Goal: Submit feedback/report problem

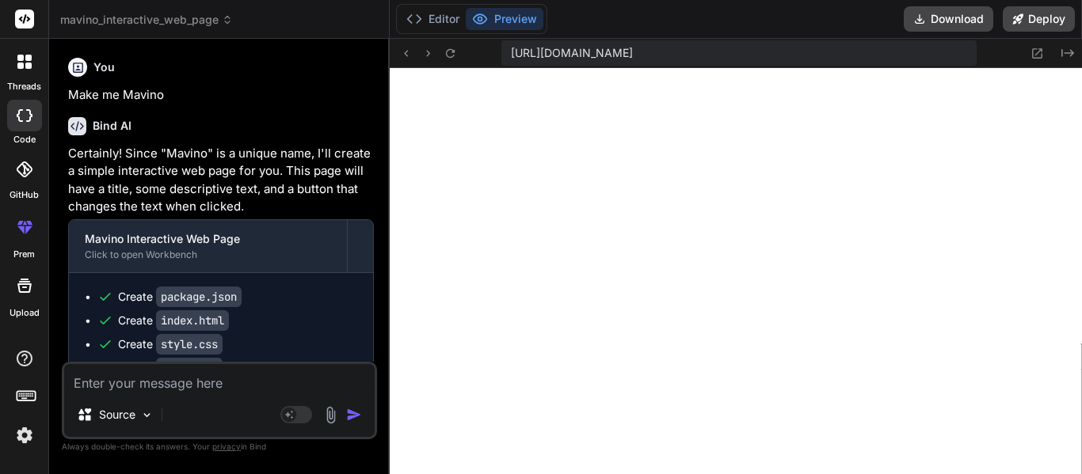
scroll to position [15840, 0]
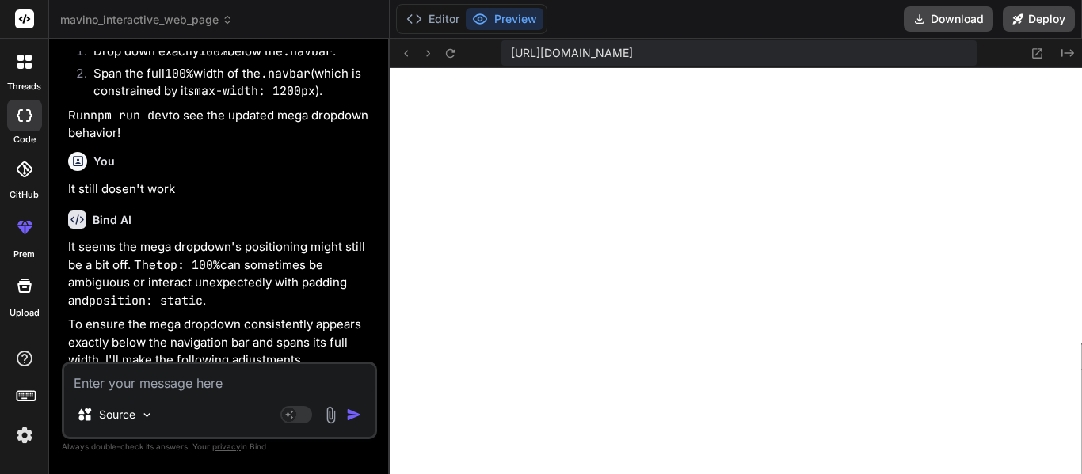
click at [154, 386] on textarea at bounding box center [219, 378] width 310 height 29
type textarea "A"
type textarea "x"
type textarea "M"
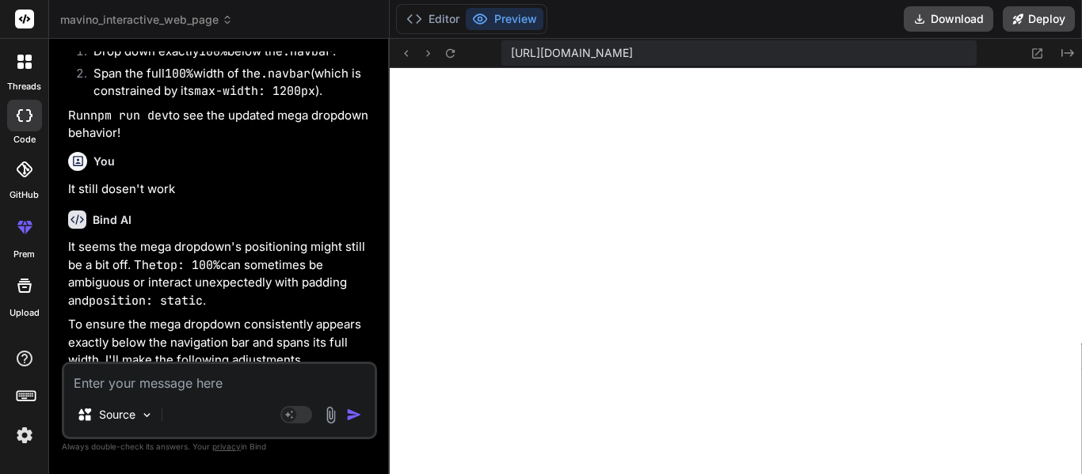
type textarea "x"
type textarea "Ma"
type textarea "x"
type textarea "Mak"
type textarea "x"
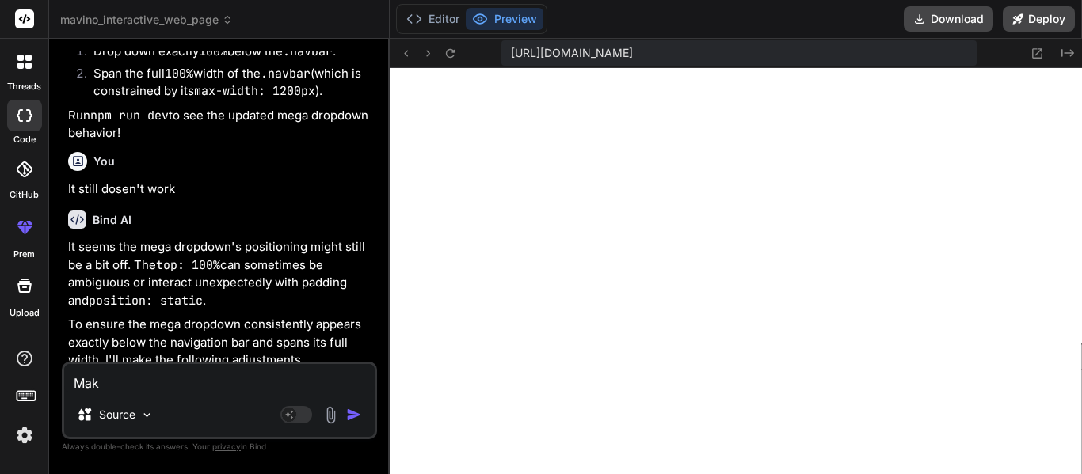
type textarea "Makr"
type textarea "x"
type textarea "Make"
type textarea "x"
type textarea "Make i"
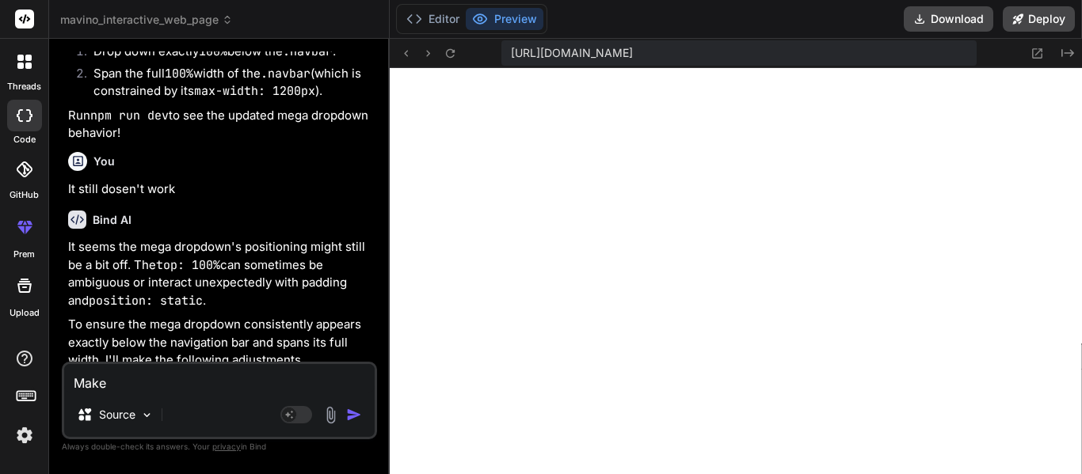
type textarea "x"
type textarea "Make it"
type textarea "x"
type textarea "Make it"
type textarea "x"
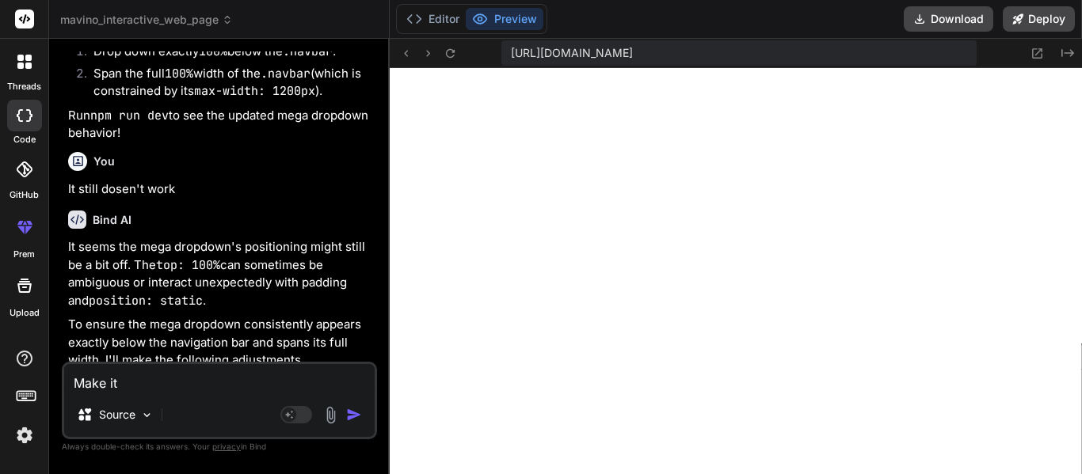
type textarea "Make it s"
type textarea "x"
type textarea "Make it so"
type textarea "x"
type textarea "Make it so"
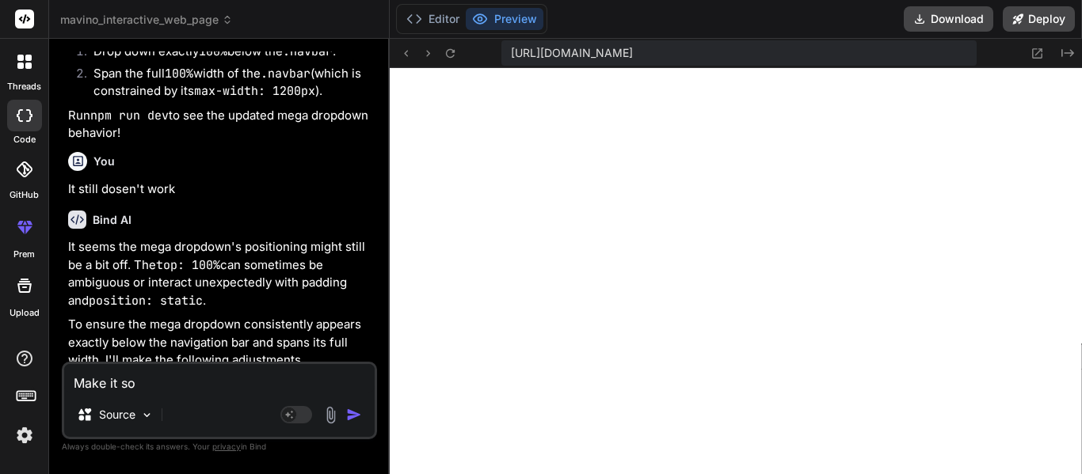
type textarea "x"
type textarea "Make it so t"
type textarea "x"
type textarea "Make it so th"
type textarea "x"
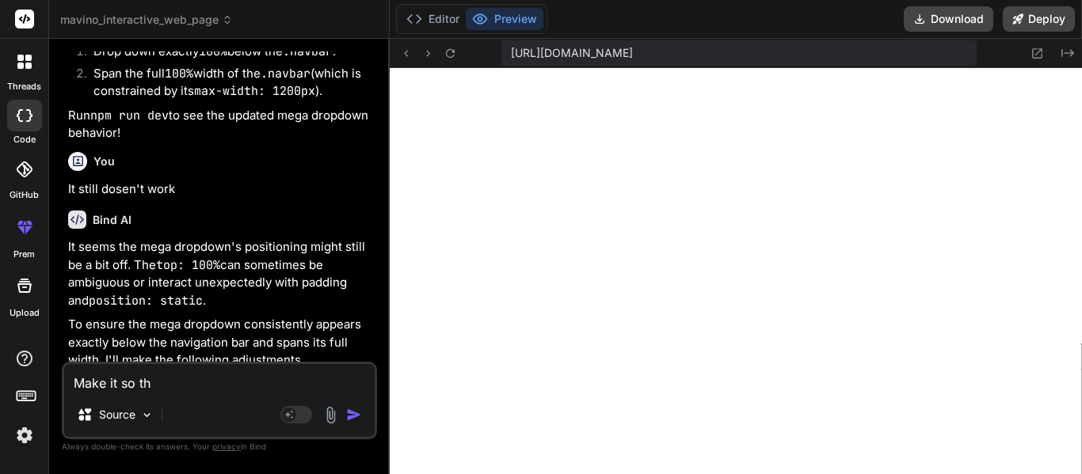
type textarea "Make it so the"
type textarea "x"
type textarea "Make it so the"
type textarea "x"
type textarea "Make it so the m"
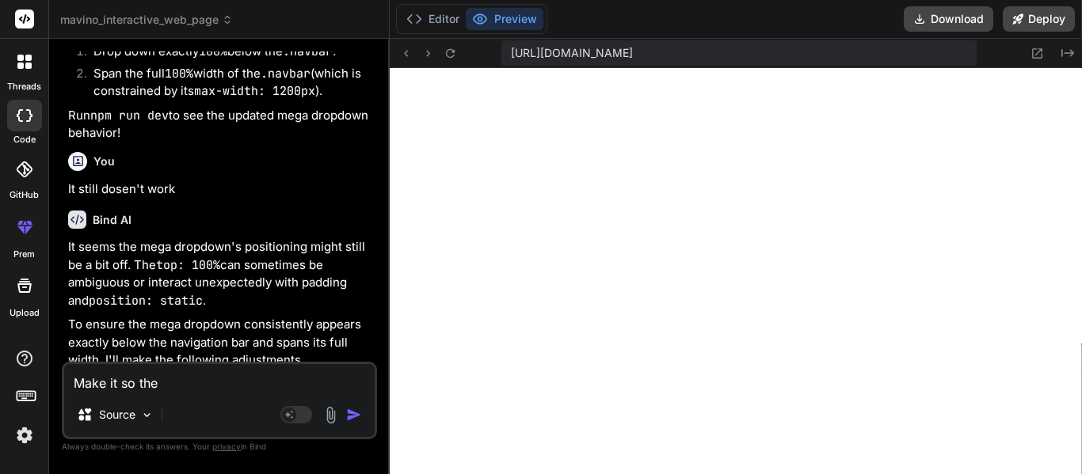
type textarea "x"
type textarea "Make it so the me"
type textarea "x"
type textarea "Make it so the men"
type textarea "x"
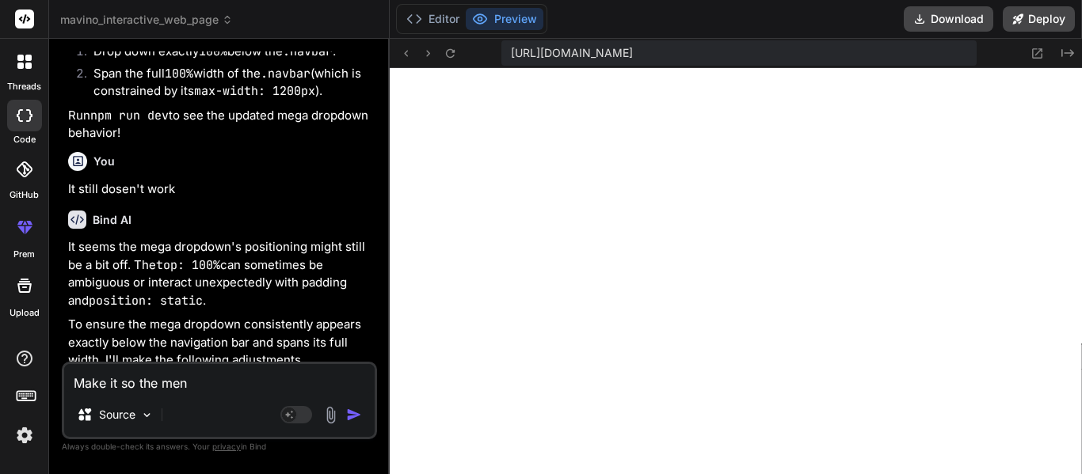
type textarea "Make it so the menu"
type textarea "x"
type textarea "Make it so the menu"
type textarea "x"
type textarea "Make it so the menu"
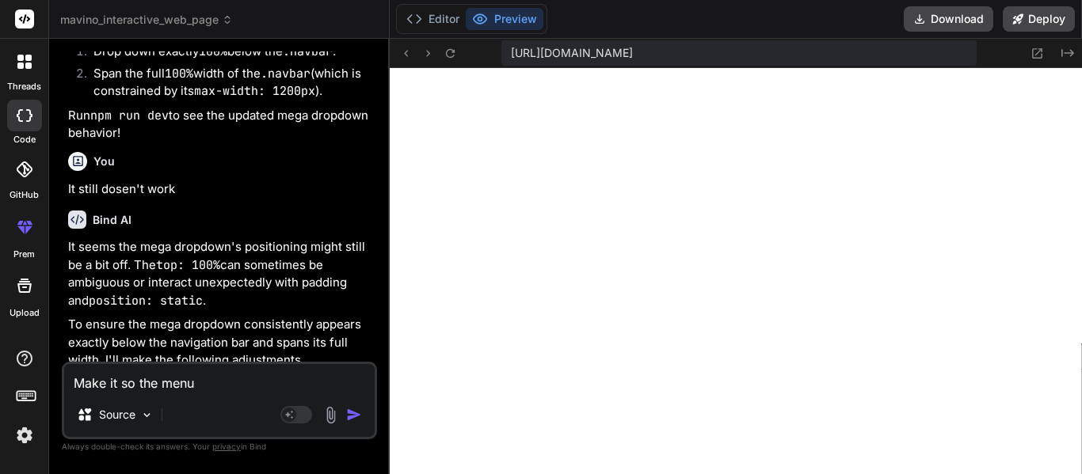
type textarea "x"
type textarea "Make it so the men"
type textarea "x"
type textarea "Make it so the me"
type textarea "x"
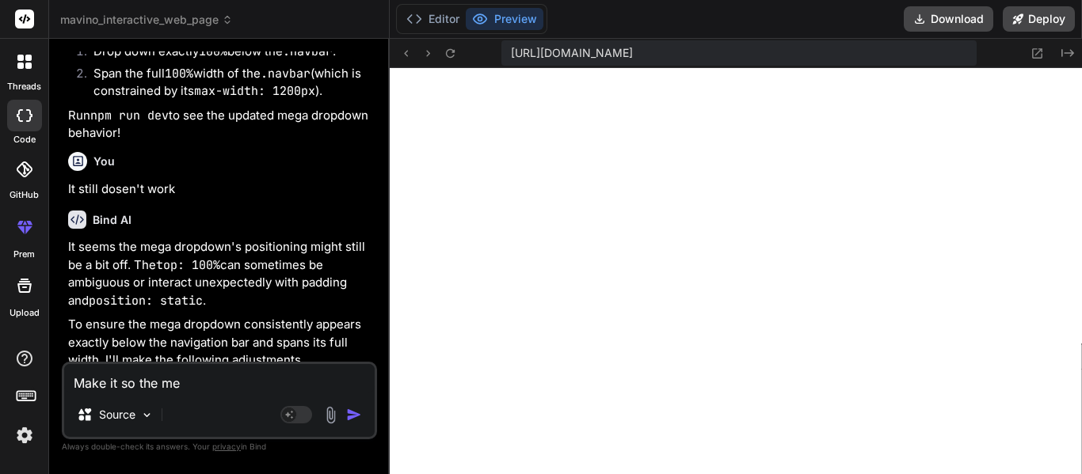
type textarea "Make it so the m"
type textarea "x"
type textarea "Make it so the"
type textarea "x"
type textarea "Make it so the m"
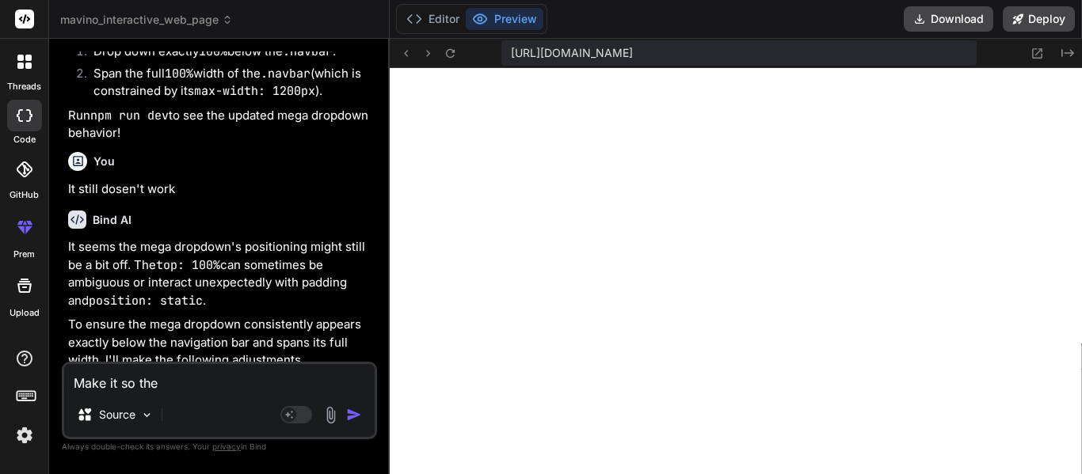
type textarea "x"
type textarea "Make it so the me"
type textarea "x"
type textarea "Make it so the meg"
type textarea "x"
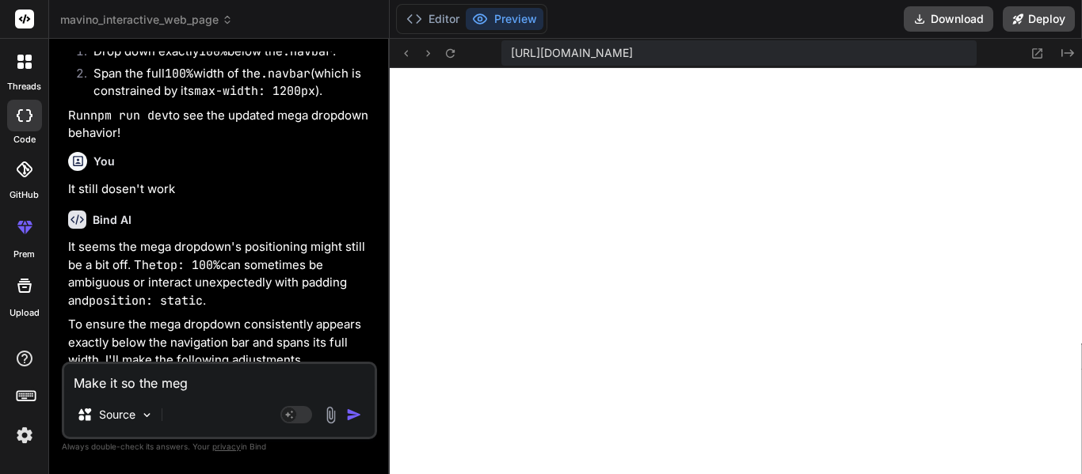
type textarea "Make it so the mega"
type textarea "x"
type textarea "Make it so the mega"
type textarea "x"
type textarea "Make it so the mega m"
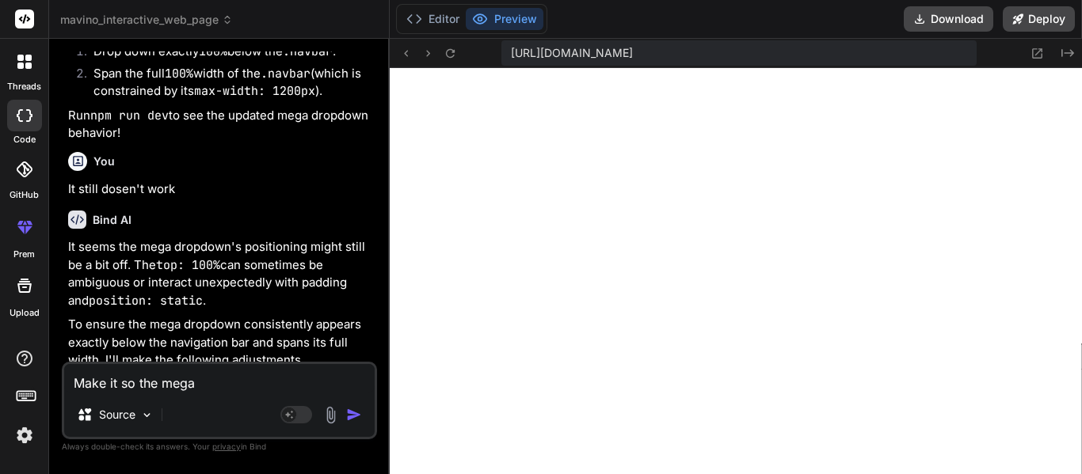
type textarea "x"
type textarea "Make it so the mega me"
type textarea "x"
type textarea "Make it so the mega men"
type textarea "x"
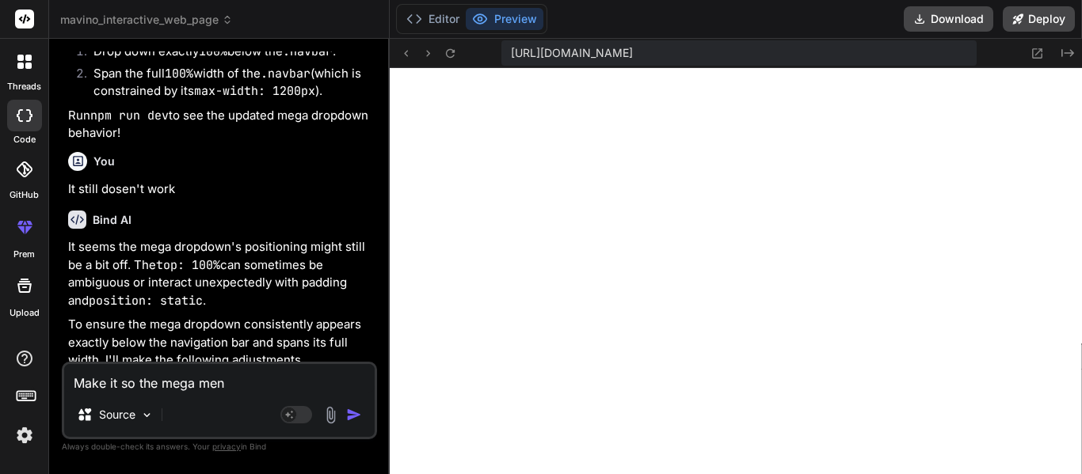
type textarea "Make it so the mega menu"
type textarea "x"
type textarea "Make it so the mega menu"
type textarea "x"
type textarea "Make it so the mega menu c"
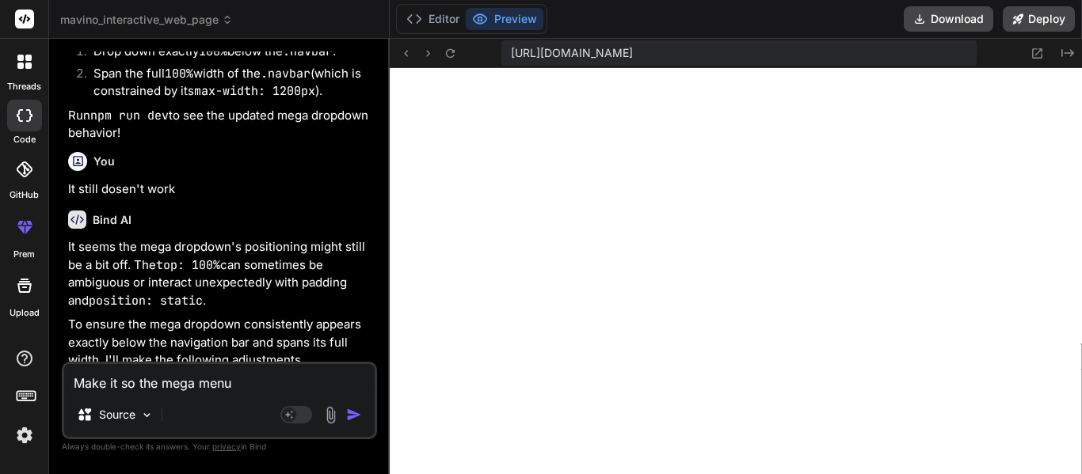
type textarea "x"
type textarea "Make it so the mega menu co"
type textarea "x"
type textarea "Make it so the mega menu com"
type textarea "x"
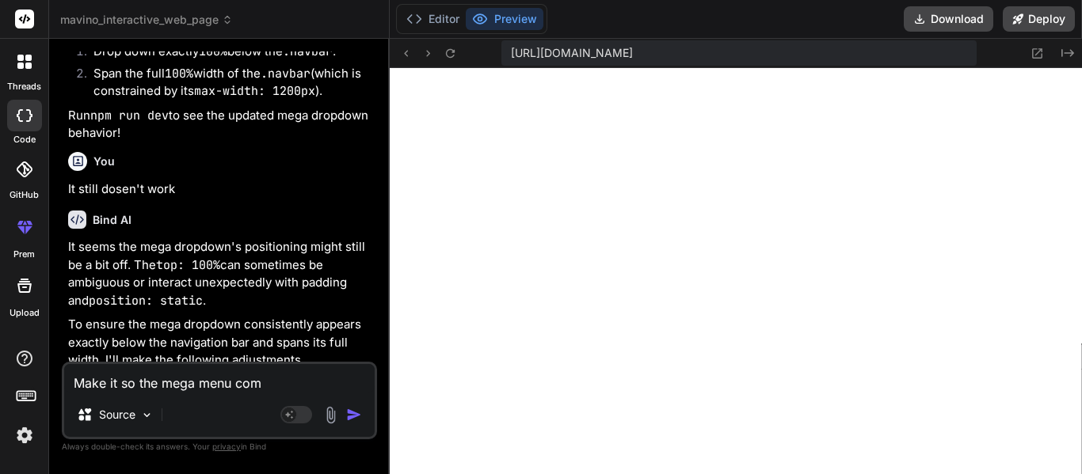
type textarea "Make it so the mega menu come"
type textarea "x"
type textarea "Make it so the mega menu come"
type textarea "x"
type textarea "Make it so the mega menu come"
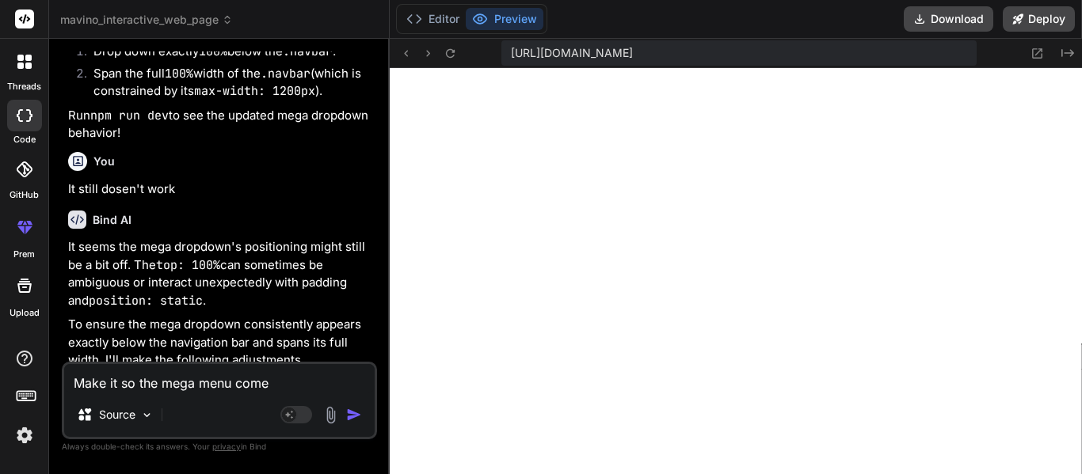
type textarea "x"
type textarea "Make it so the mega menu comes"
type textarea "x"
type textarea "Make it so the mega menu comes"
type textarea "x"
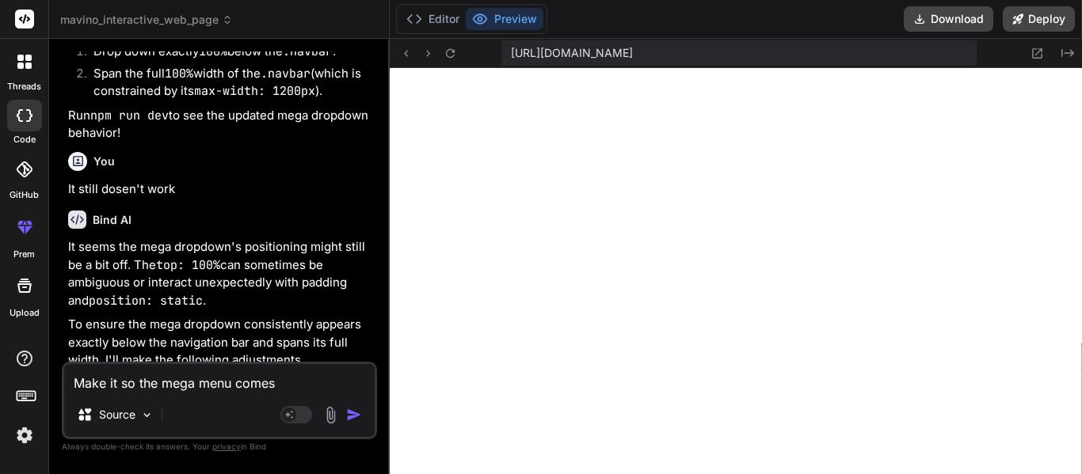
type textarea "Make it so the mega menu comes o"
type textarea "x"
type textarea "Make it so the mega menu comes ou"
type textarea "x"
type textarea "Make it so the mega menu comes out"
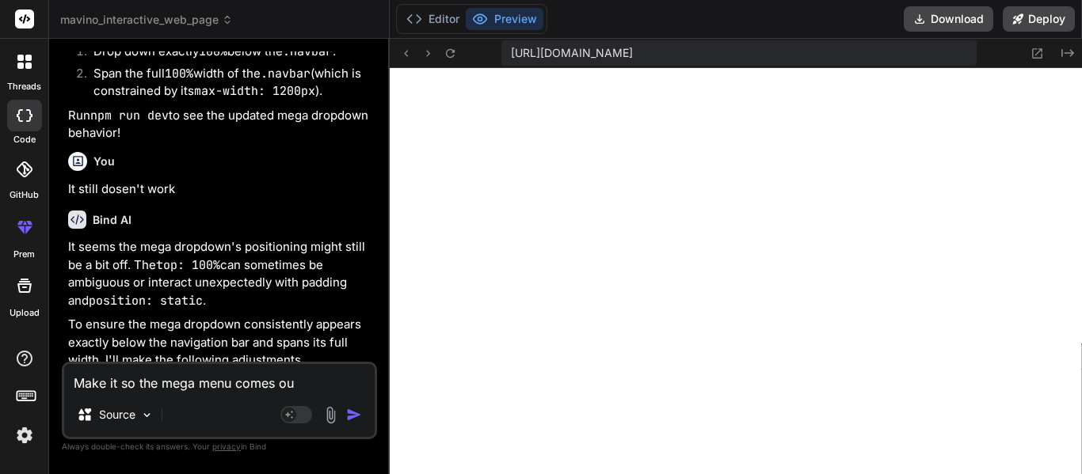
type textarea "x"
type textarea "Make it so the mega menu comes out"
type textarea "x"
type textarea "Make it so the mega menu comes out f"
type textarea "x"
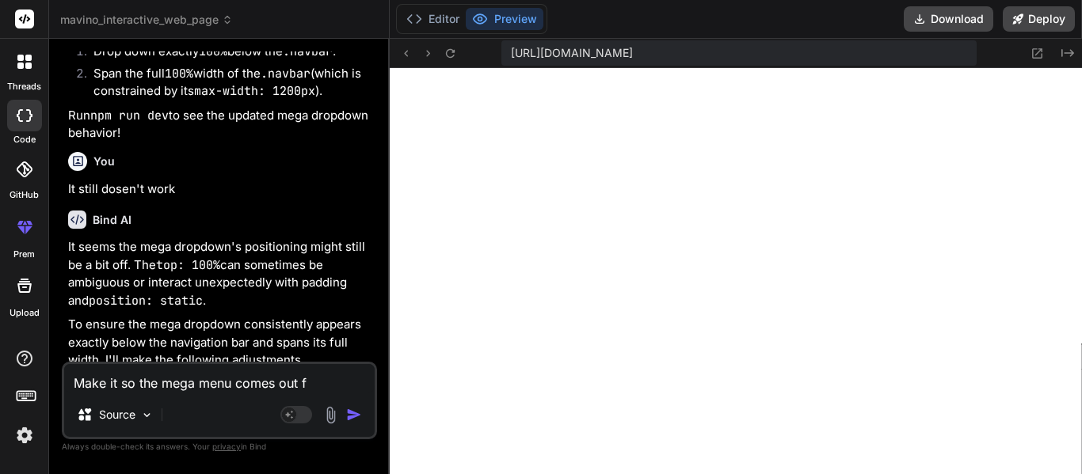
type textarea "Make it so the mega menu comes out fr"
type textarea "x"
type textarea "Make it so the mega menu comes out fro"
type textarea "x"
type textarea "Make it so the mega menu comes out from"
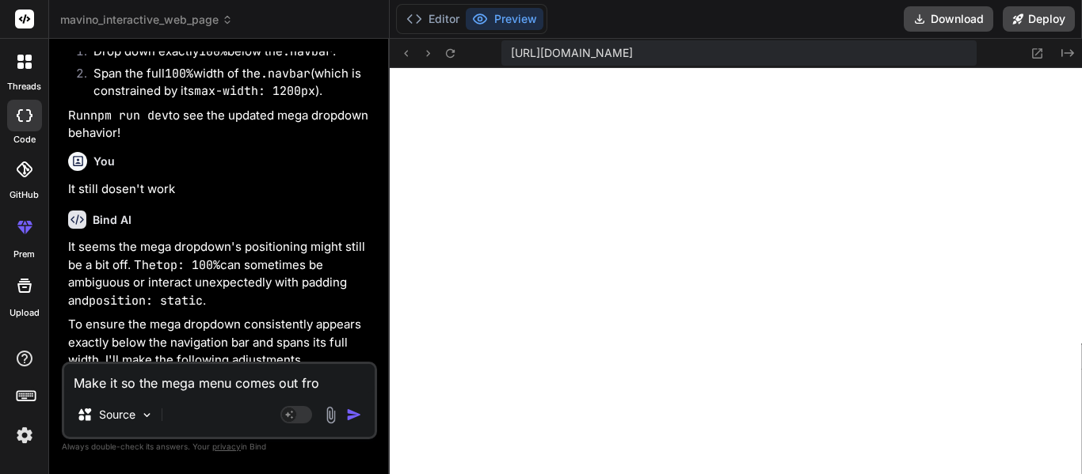
type textarea "x"
type textarea "Make it so the mega menu comes out from"
type textarea "x"
type textarea "Make it so the mega menu comes out from u"
type textarea "x"
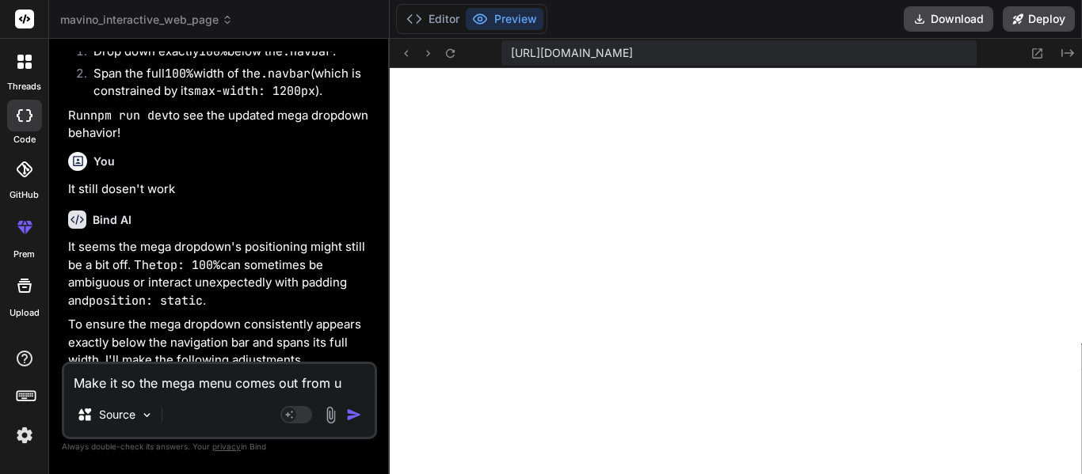
type textarea "Make it so the mega menu comes out from un"
type textarea "x"
type textarea "Make it so the mega menu comes out from und"
type textarea "x"
type textarea "Make it so the mega menu comes out from unde"
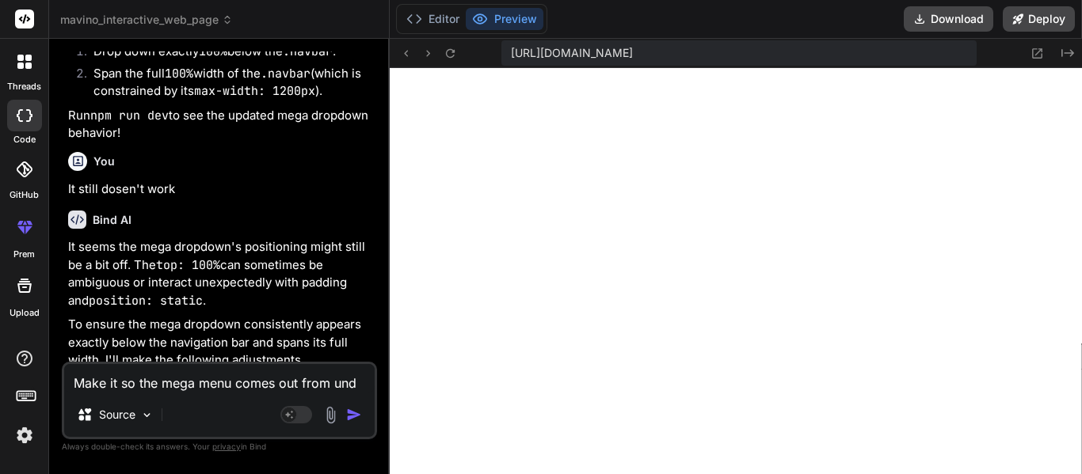
type textarea "x"
type textarea "Make it so the mega menu comes out from under"
type textarea "x"
type textarea "Make it so the mega menu comes out from under"
type textarea "x"
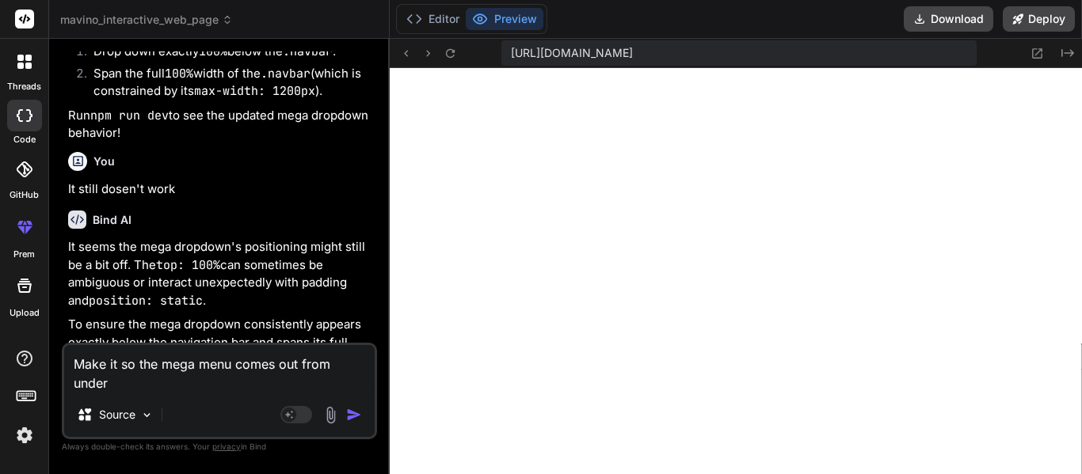
type textarea "Make it so the mega menu comes out from under t"
type textarea "x"
type textarea "Make it so the mega menu comes out from under th"
type textarea "x"
type textarea "Make it so the mega menu comes out from under the"
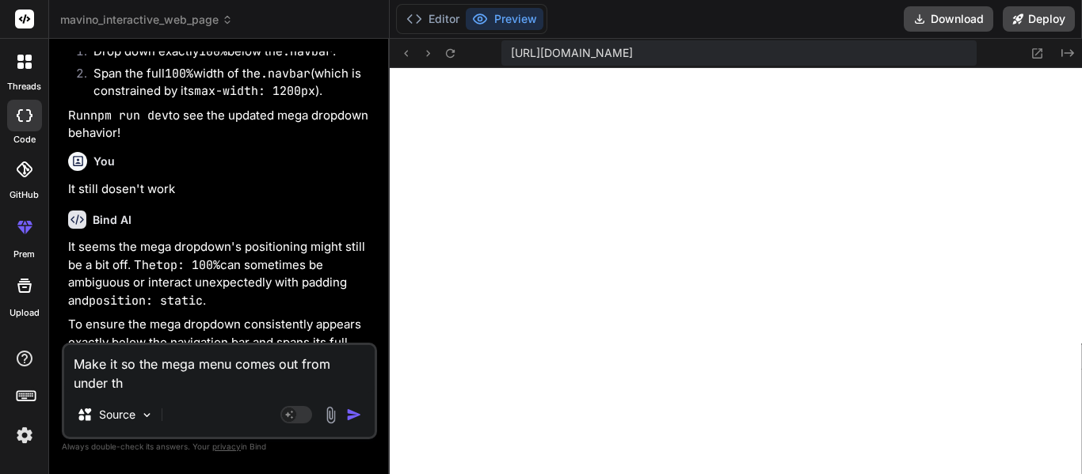
type textarea "x"
type textarea "Make it so the mega menu comes out from under the"
type textarea "x"
type textarea "Make it so the mega menu comes out from under the s"
type textarea "x"
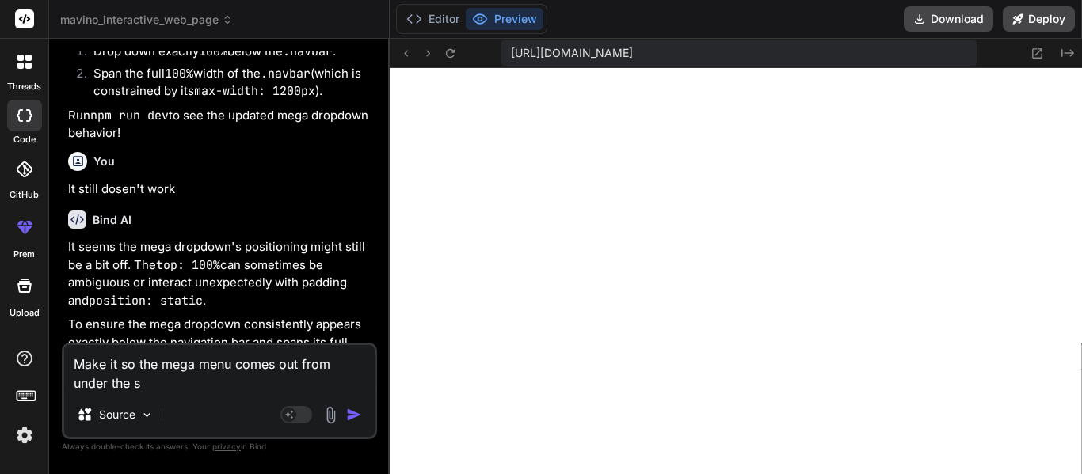
type textarea "Make it so the mega menu comes out from under the si"
type textarea "x"
type textarea "Make it so the mega menu comes out from under the sid"
type textarea "x"
type textarea "Make it so the mega menu comes out from under the side"
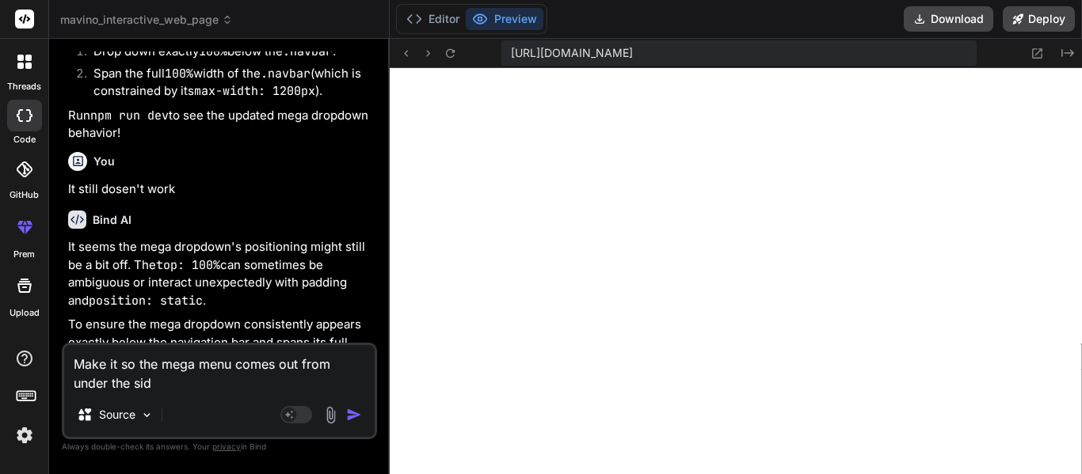
type textarea "x"
type textarea "Make it so the mega menu comes out from under the sideb"
type textarea "x"
type textarea "Make it so the mega menu comes out from under the sideba"
type textarea "x"
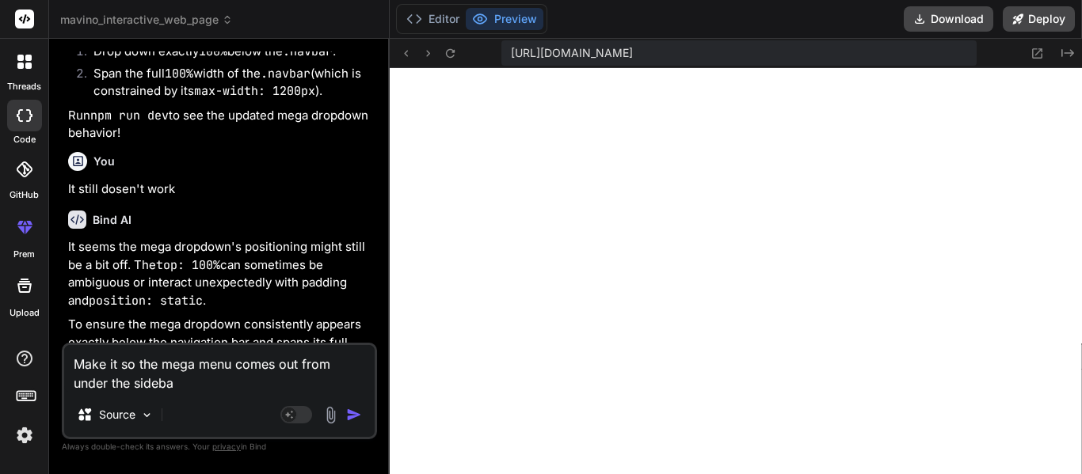
type textarea "Make it so the mega menu comes out from under the sidebar"
type textarea "x"
type textarea "Make it so the mega menu comes out from under the sidebar"
type textarea "x"
type textarea "Make it so the mega menu comes out from under the sidebar l"
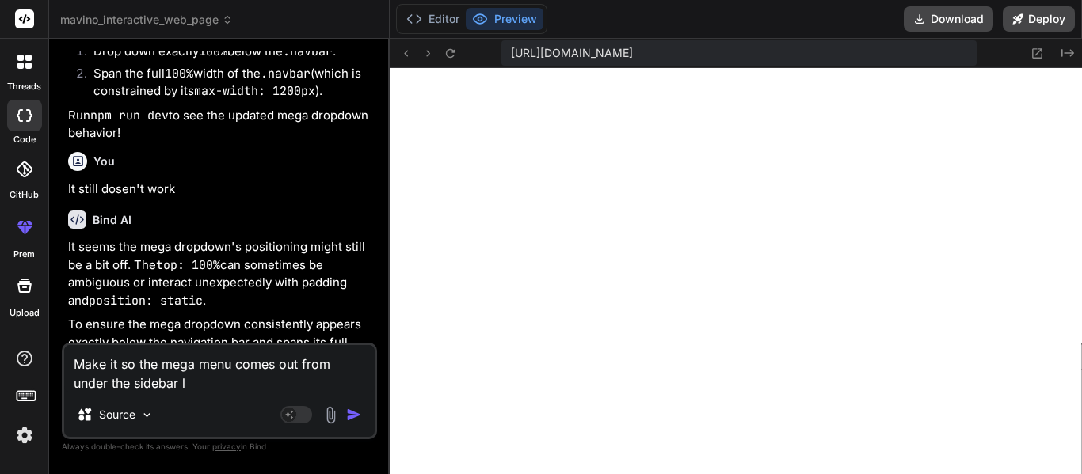
type textarea "x"
type textarea "Make it so the mega menu comes out from under the sidebar li"
type textarea "x"
type textarea "Make it so the mega menu comes out from under the sidebar lik"
type textarea "x"
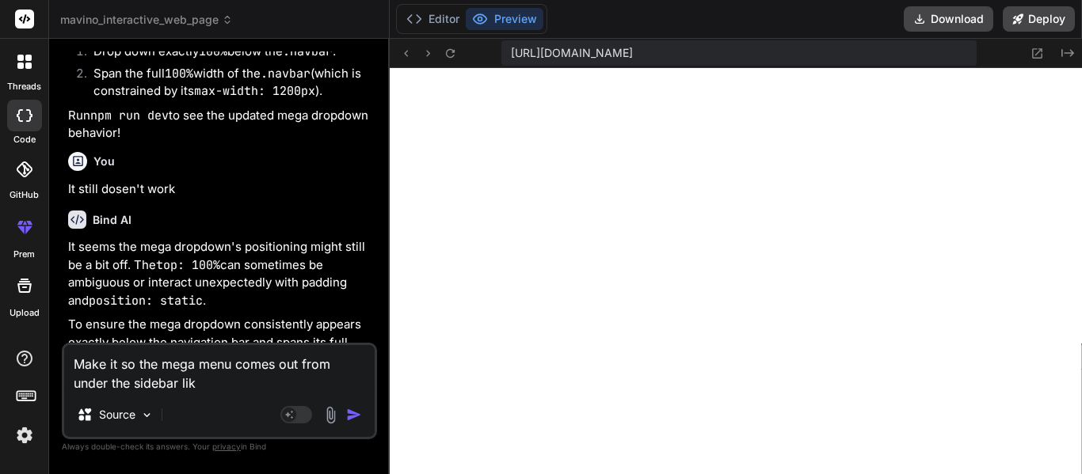
type textarea "Make it so the mega menu comes out from under the sidebar like"
type textarea "x"
type textarea "Make it so the mega menu comes out from under the sidebar like"
type textarea "x"
type textarea "Make it so the mega menu comes out from under the sidebar like i"
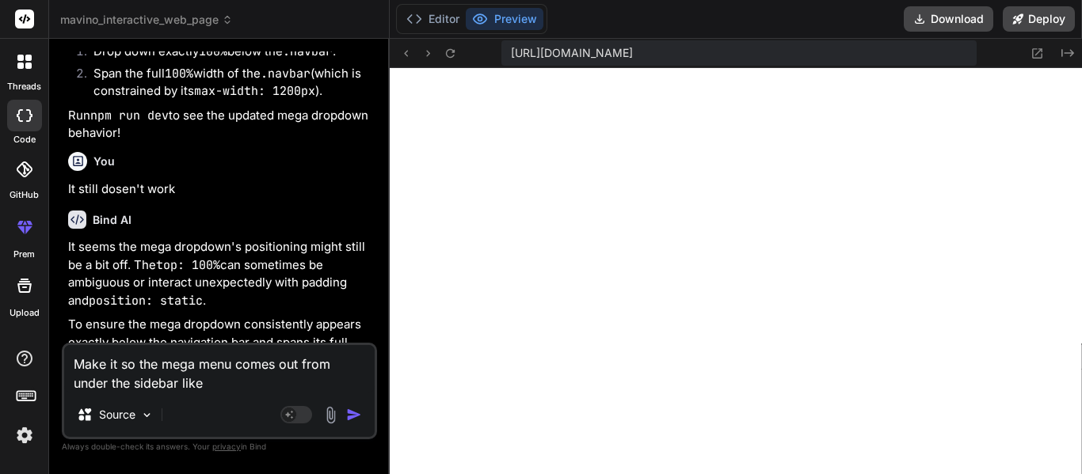
type textarea "x"
type textarea "Make it so the mega menu comes out from under the sidebar like it"
type textarea "x"
type textarea "Make it so the mega menu comes out from under the sidebar like it"
type textarea "x"
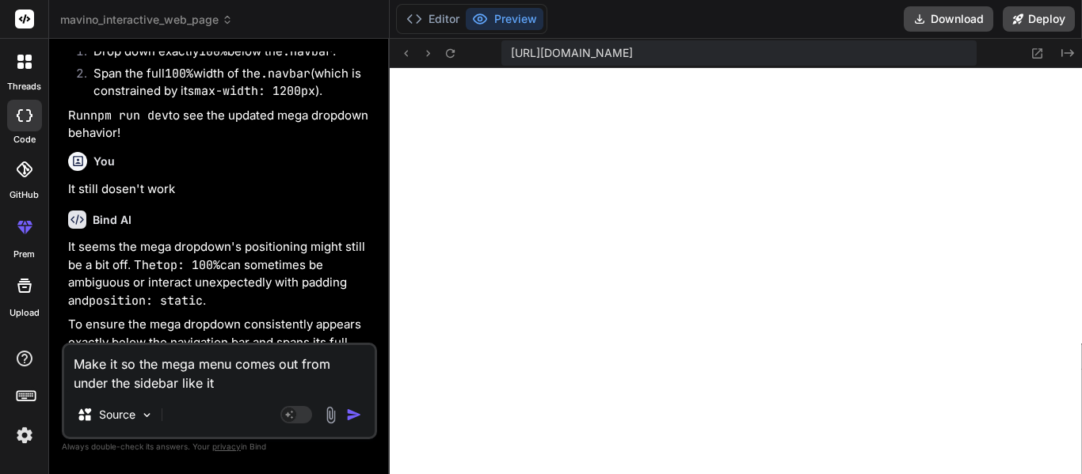
type textarea "Make it so the mega menu comes out from under the sidebar like it w"
type textarea "x"
type textarea "Make it so the mega menu comes out from under the sidebar like it ws"
type textarea "x"
type textarea "Make it so the mega menu comes out from under the sidebar like it w"
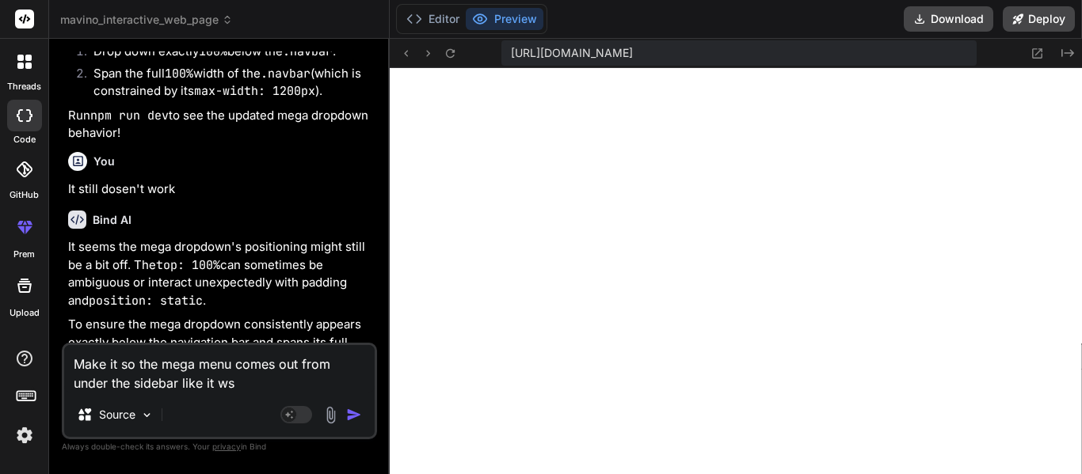
type textarea "x"
type textarea "Make it so the mega menu comes out from under the sidebar like it wa"
type textarea "x"
type textarea "Make it so the mega menu comes out from under the sidebar like it was"
type textarea "x"
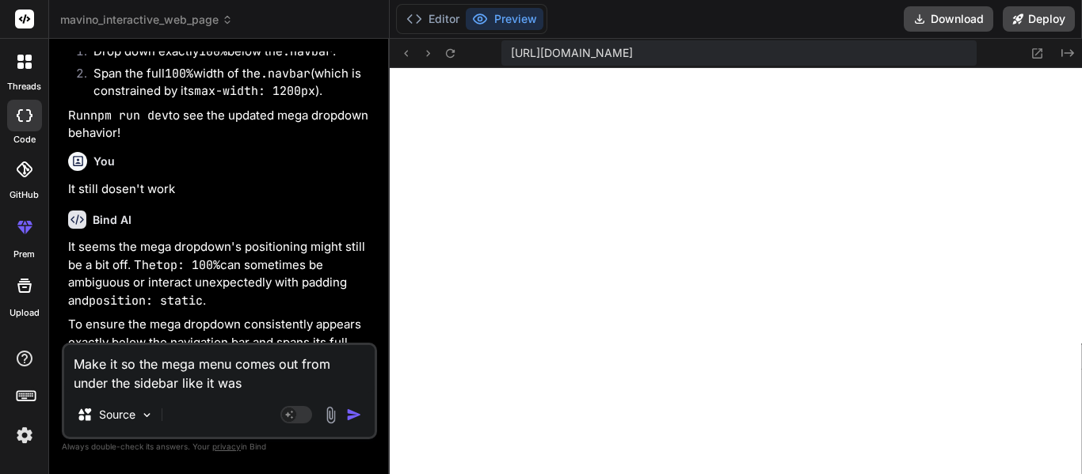
type textarea "Make it so the mega menu comes out from under the sidebar like it was"
type textarea "x"
type textarea "Make it so the mega menu comes out from under the sidebar like it was h"
type textarea "x"
type textarea "Make it so the mega menu comes out from under the sidebar like it was hi"
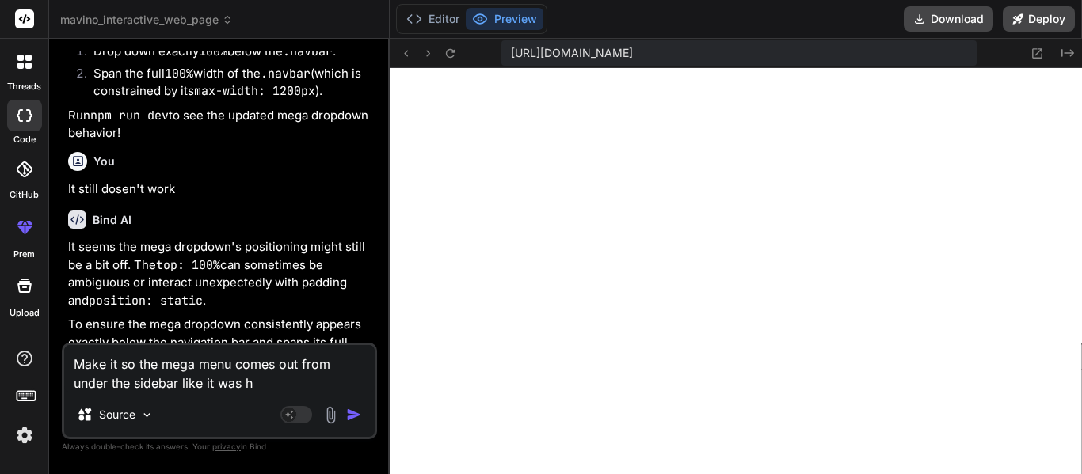
type textarea "x"
type textarea "Make it so the mega menu comes out from under the sidebar like it was hig"
type textarea "x"
type textarea "Make it so the mega menu comes out from under the sidebar like it was hi"
type textarea "x"
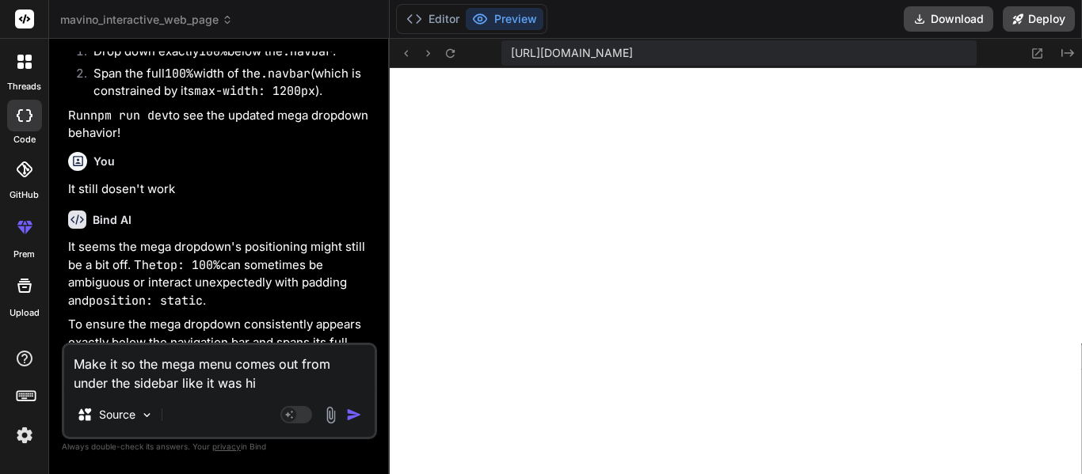
type textarea "Make it so the mega menu comes out from under the sidebar like it was hid"
type textarea "x"
type textarea "Make it so the mega menu comes out from under the sidebar like it was hidi"
type textarea "x"
type textarea "Make it so the mega menu comes out from under the sidebar like it was hidin"
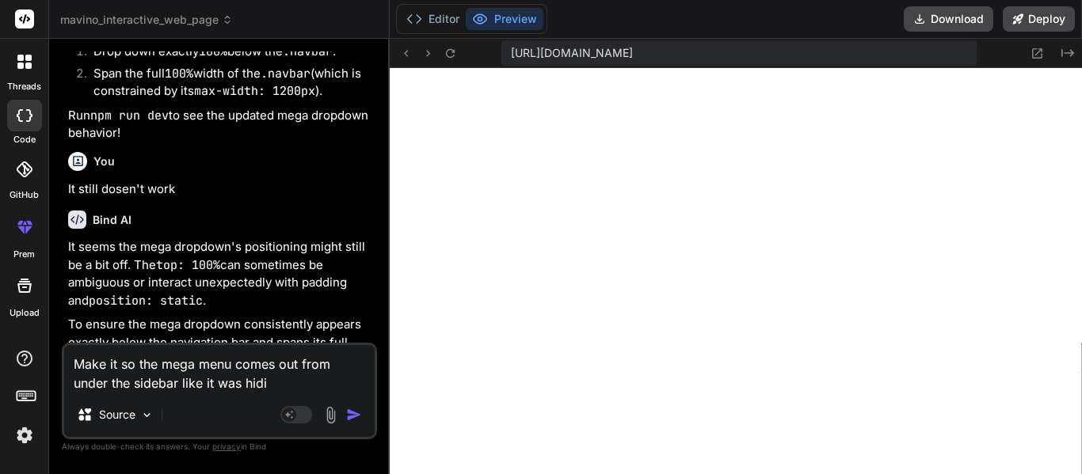
type textarea "x"
type textarea "Make it so the mega menu comes out from under the sidebar like it was hiding"
type textarea "x"
type textarea "Make it so the mega menu comes out from under the sidebar like it was hiding"
type textarea "x"
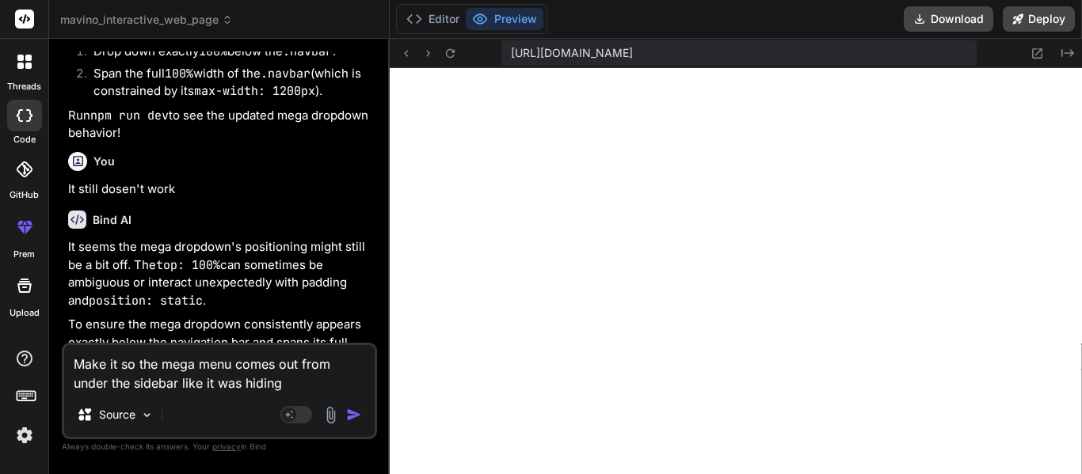
type textarea "Make it so the mega menu comes out from under the sidebar like it was hiding t"
type textarea "x"
type textarea "Make it so the mega menu comes out from under the sidebar like it was hiding th"
type textarea "x"
type textarea "Make it so the mega menu comes out from under the sidebar like it was hiding the"
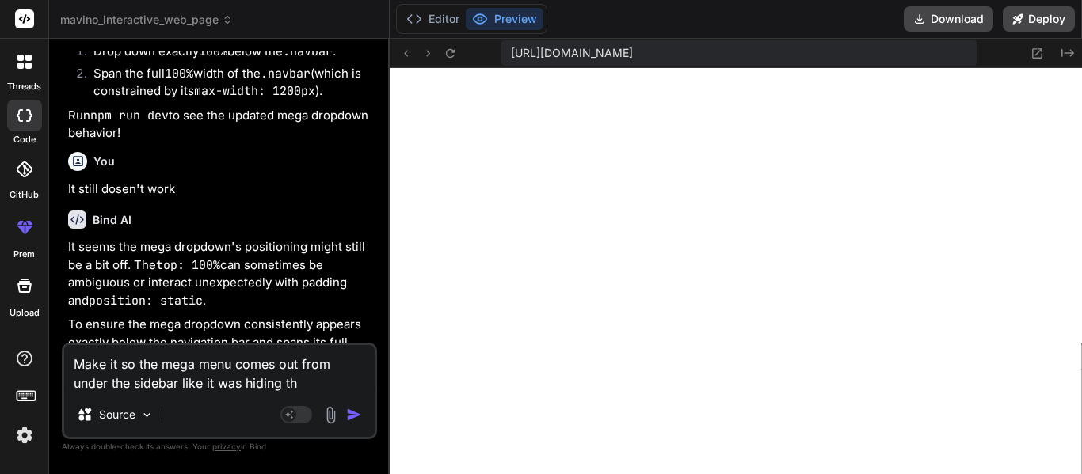
type textarea "x"
type textarea "Make it so the mega menu comes out from under the sidebar like it was hiding th…"
type textarea "x"
type textarea "Make it so the mega menu comes out from under the sidebar like it was hiding th…"
type textarea "x"
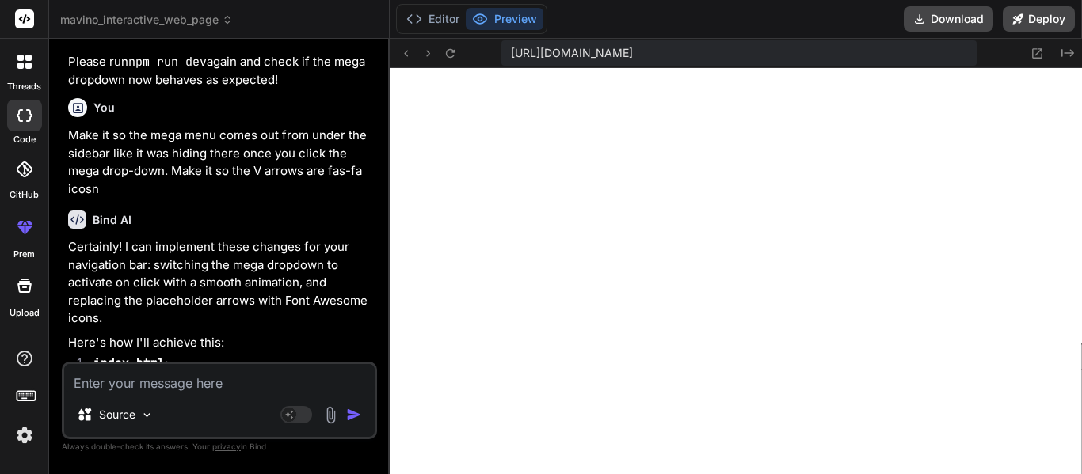
scroll to position [0, 20]
click at [198, 379] on textarea at bounding box center [219, 378] width 310 height 29
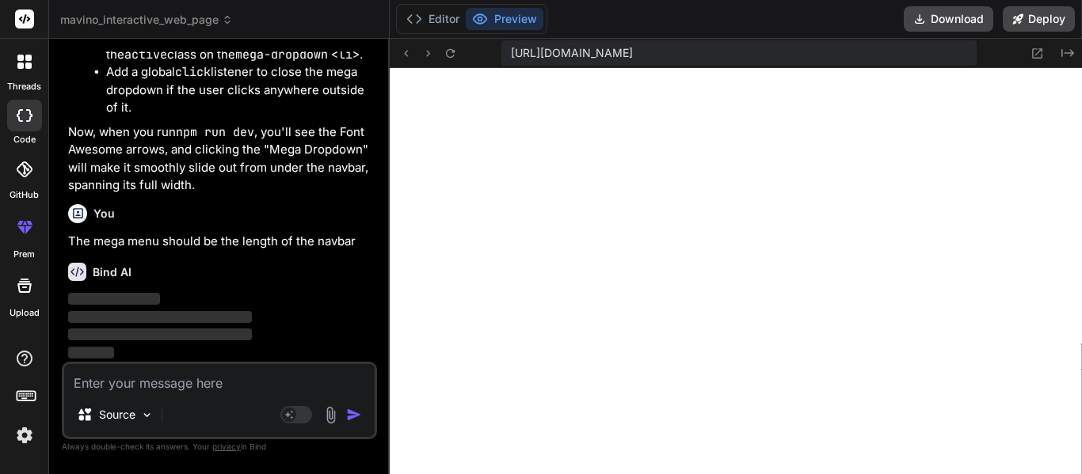
scroll to position [7913, 0]
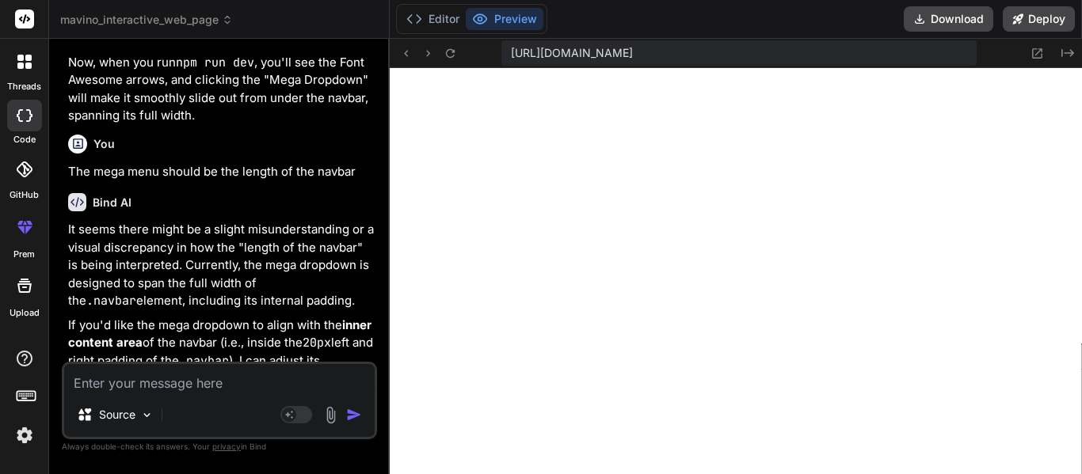
click at [263, 379] on textarea at bounding box center [219, 378] width 310 height 29
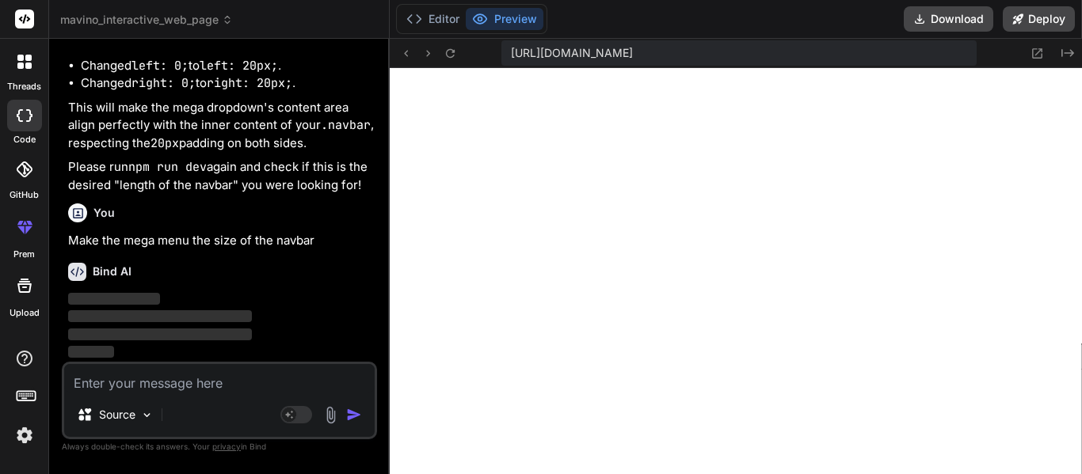
scroll to position [8652, 0]
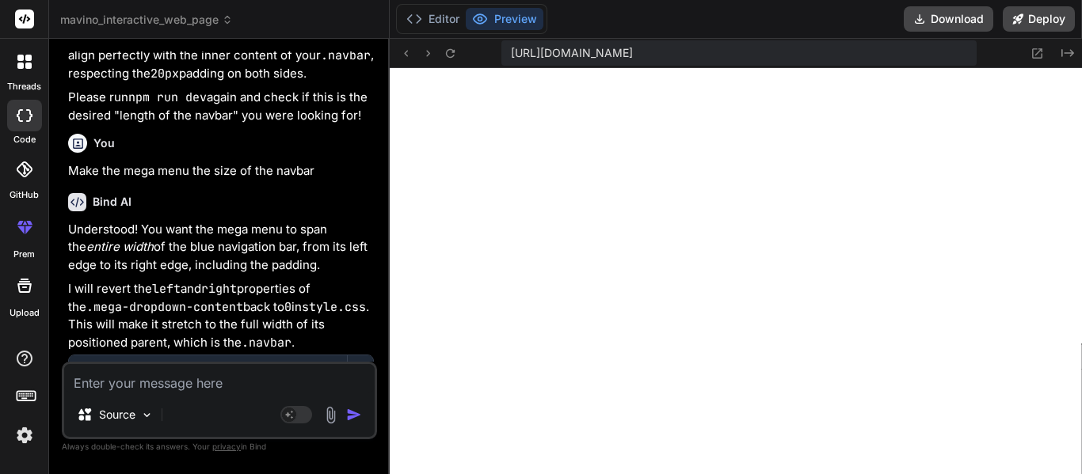
click at [181, 381] on textarea at bounding box center [219, 378] width 310 height 29
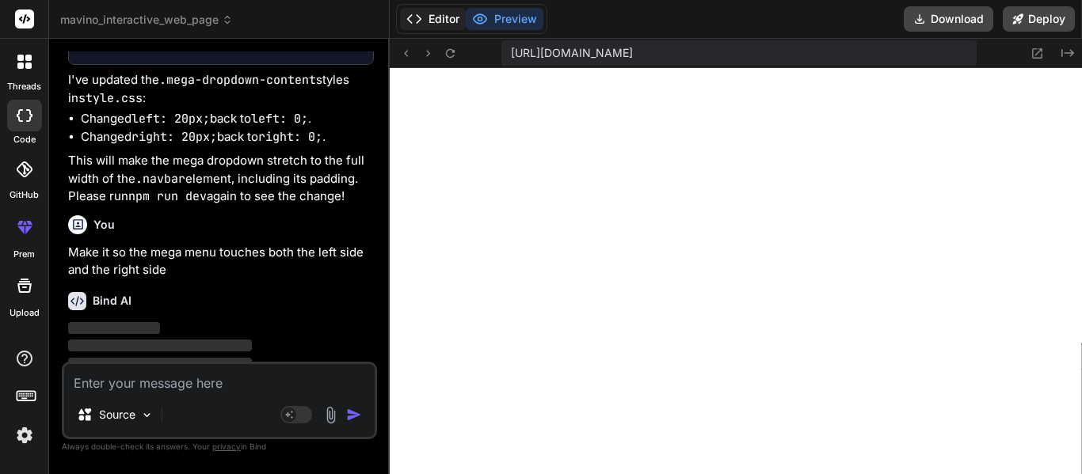
scroll to position [9217, 0]
